Goal: Task Accomplishment & Management: Manage account settings

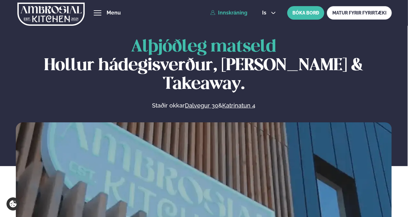
click at [242, 14] on link "Innskráning" at bounding box center [228, 13] width 37 height 6
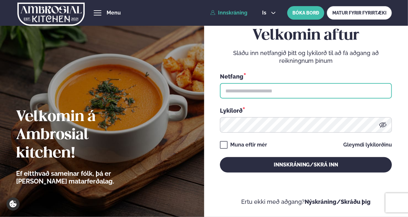
type input "**********"
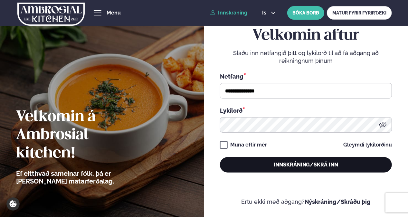
click at [275, 163] on button "Innskráning/Skrá inn" at bounding box center [306, 164] width 172 height 15
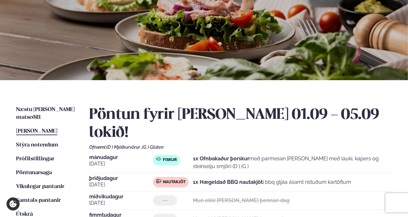
scroll to position [60, 0]
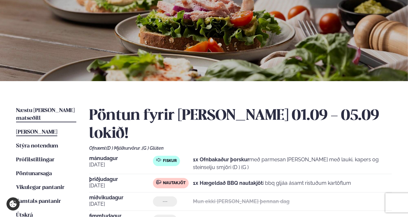
click at [55, 110] on span "Næstu [PERSON_NAME] matseðill" at bounding box center [45, 114] width 59 height 13
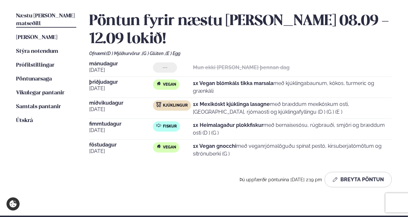
scroll to position [156, 0]
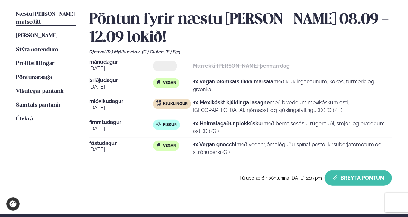
click at [359, 170] on button "Breyta Pöntun" at bounding box center [357, 177] width 67 height 15
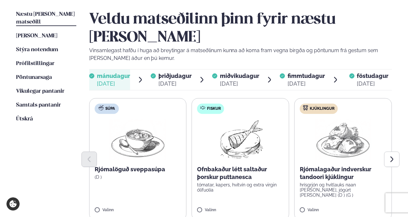
click at [172, 80] on div "[DATE]" at bounding box center [174, 84] width 33 height 8
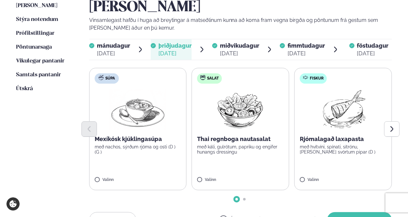
scroll to position [187, 0]
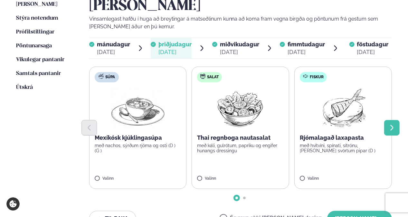
click at [387, 120] on button "Next slide" at bounding box center [391, 127] width 15 height 15
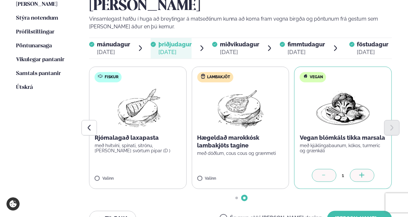
click at [236, 48] on div "[DATE]" at bounding box center [239, 52] width 39 height 8
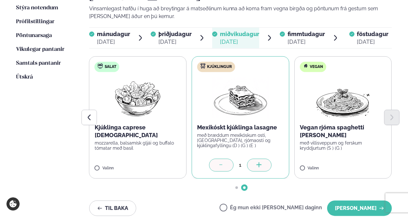
scroll to position [196, 0]
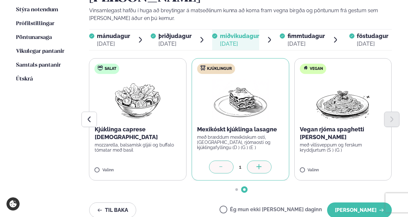
click at [299, 40] on div "[DATE]" at bounding box center [305, 44] width 37 height 8
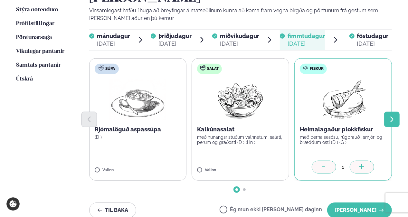
click at [391, 116] on icon "Next slide" at bounding box center [391, 119] width 7 height 7
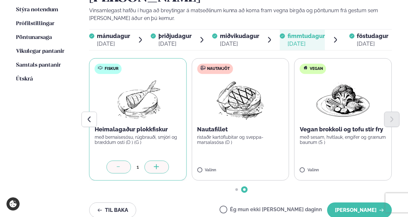
click at [114, 161] on div at bounding box center [119, 167] width 24 height 13
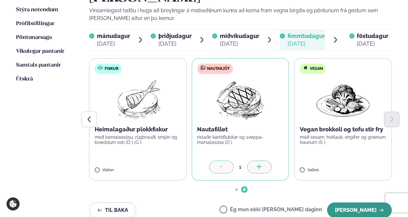
click at [349, 202] on button "[PERSON_NAME]" at bounding box center [359, 209] width 65 height 15
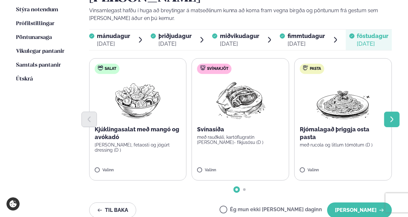
click at [394, 116] on icon "Next slide" at bounding box center [391, 119] width 7 height 7
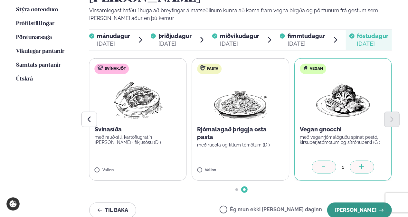
click at [362, 202] on button "[PERSON_NAME]" at bounding box center [359, 209] width 65 height 15
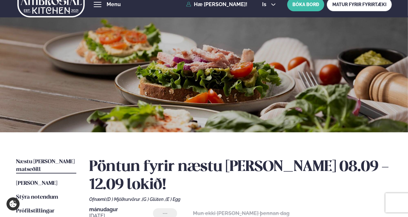
scroll to position [7, 0]
